Goal: Unclear

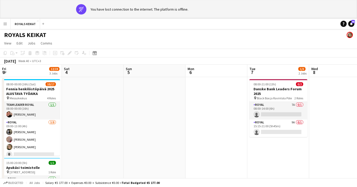
scroll to position [0, 152]
